Goal: Book appointment/travel/reservation

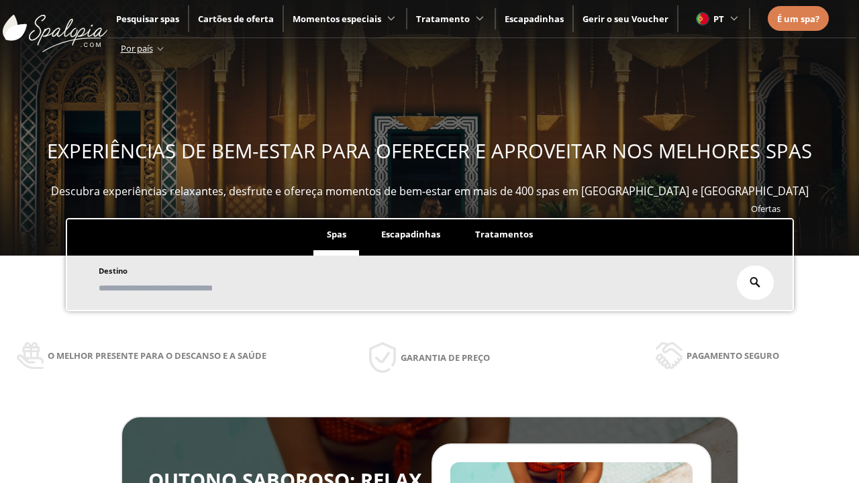
click at [411, 228] on span "Escapadinhas" at bounding box center [410, 234] width 59 height 12
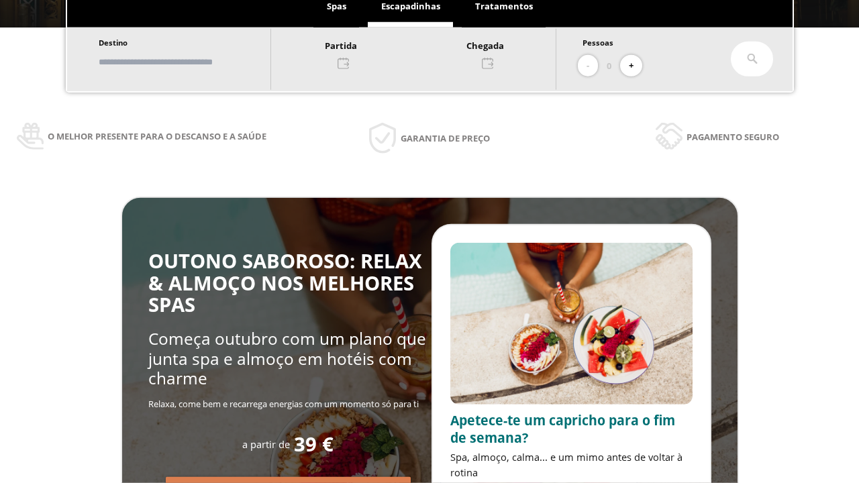
scroll to position [228, 0]
click at [189, 62] on input "text" at bounding box center [178, 61] width 167 height 23
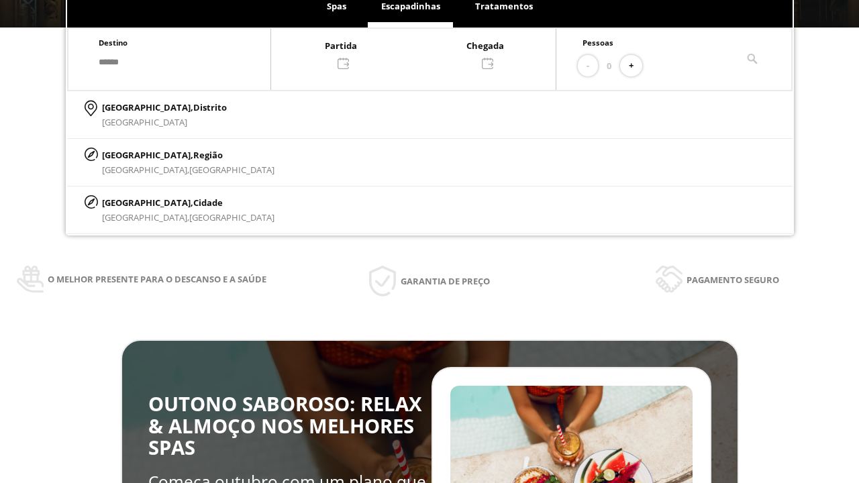
type input "******"
click at [134, 202] on p "[GEOGRAPHIC_DATA], Cidade" at bounding box center [188, 202] width 173 height 15
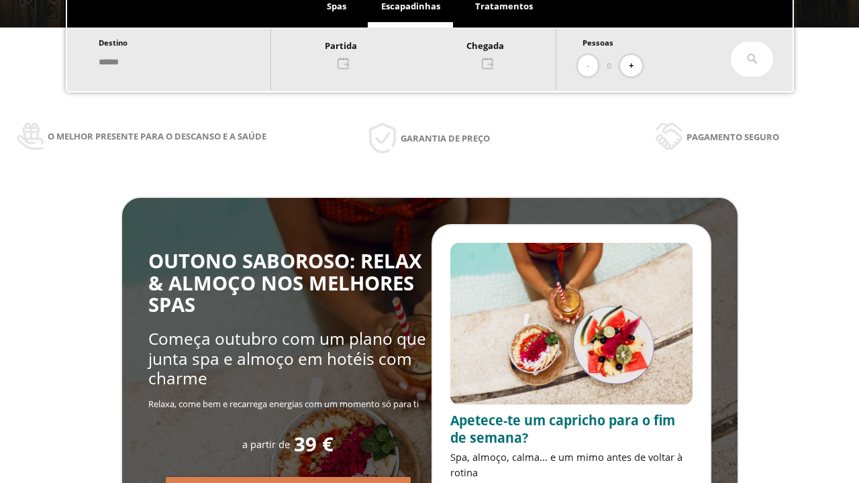
click at [427, 53] on div at bounding box center [413, 54] width 285 height 32
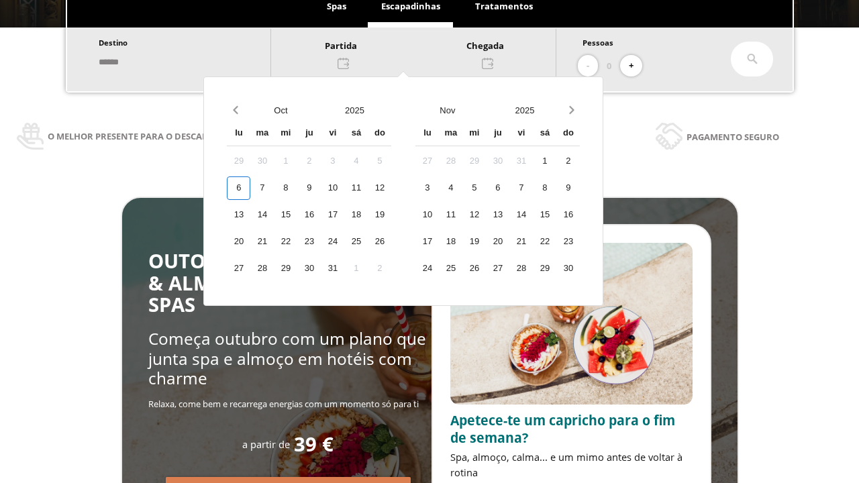
click at [297, 188] on div "8" at bounding box center [285, 188] width 23 height 23
click at [321, 188] on div "9" at bounding box center [308, 188] width 23 height 23
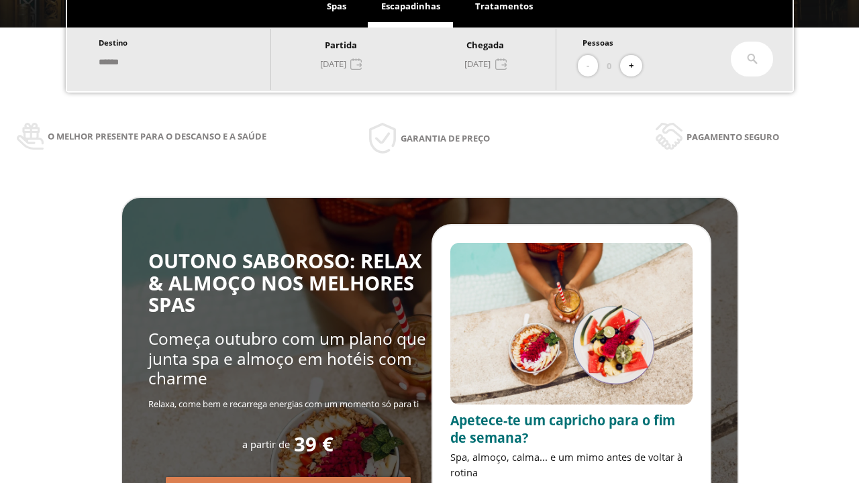
click at [636, 66] on button "+" at bounding box center [631, 66] width 22 height 22
click at [753, 59] on icon at bounding box center [752, 59] width 11 height 11
